Goal: Transaction & Acquisition: Purchase product/service

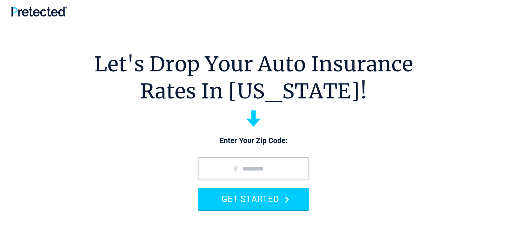
type input "*****"
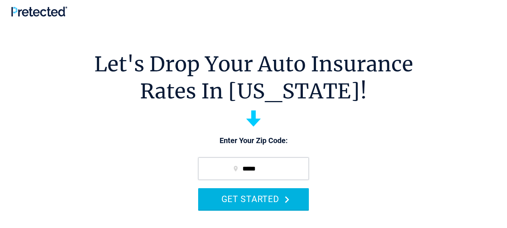
click at [257, 196] on button "GET STARTED" at bounding box center [253, 198] width 111 height 21
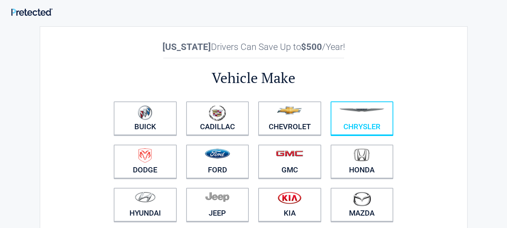
click at [353, 121] on figure at bounding box center [362, 113] width 54 height 17
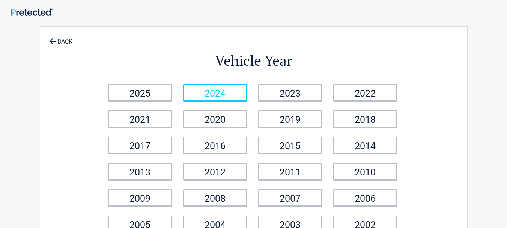
click at [216, 93] on link "2024" at bounding box center [215, 92] width 64 height 17
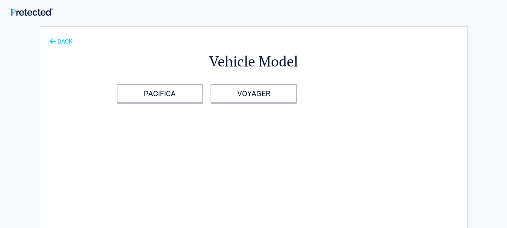
click at [52, 39] on icon at bounding box center [52, 41] width 8 height 8
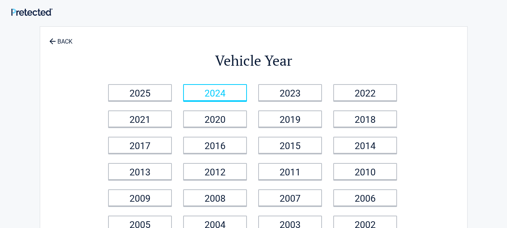
click at [218, 93] on link "2024" at bounding box center [215, 92] width 64 height 17
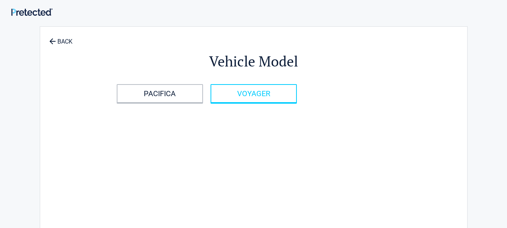
click at [263, 93] on link "VOYAGER" at bounding box center [253, 93] width 86 height 19
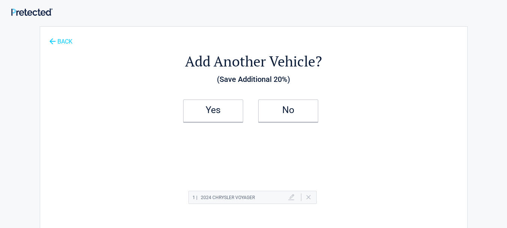
click at [50, 39] on icon at bounding box center [52, 41] width 8 height 8
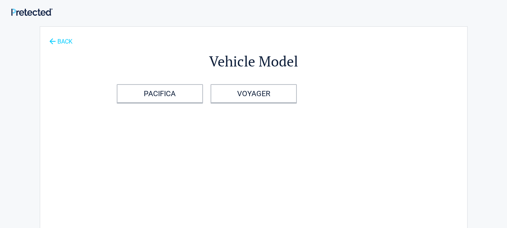
click at [51, 41] on icon at bounding box center [52, 41] width 8 height 8
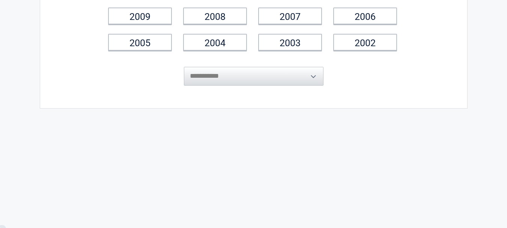
scroll to position [188, 0]
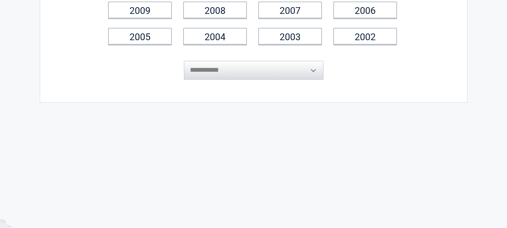
click at [316, 71] on span "**********" at bounding box center [254, 65] width 140 height 30
click at [314, 70] on span "**********" at bounding box center [254, 65] width 140 height 30
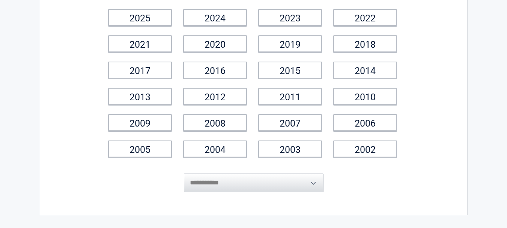
scroll to position [38, 0]
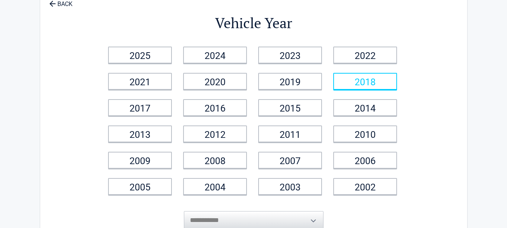
click at [362, 80] on link "2018" at bounding box center [365, 81] width 64 height 17
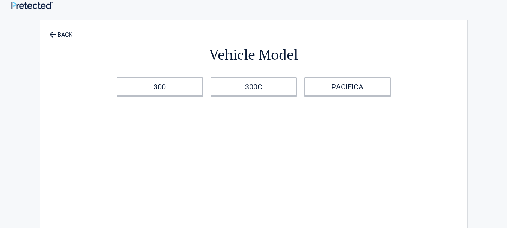
scroll to position [0, 0]
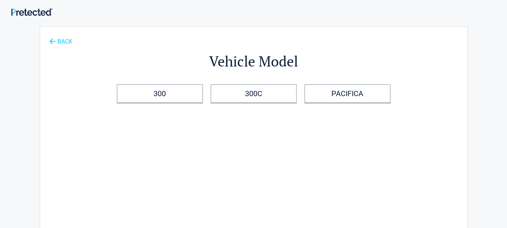
click at [50, 41] on icon at bounding box center [53, 41] width 6 height 6
